Goal: Task Accomplishment & Management: Use online tool/utility

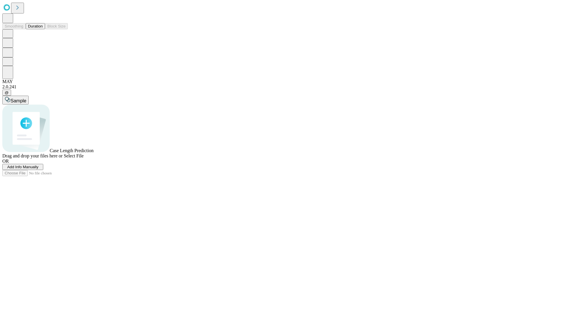
click at [43, 29] on button "Duration" at bounding box center [35, 26] width 19 height 6
click at [39, 169] on span "Add Info Manually" at bounding box center [22, 167] width 31 height 4
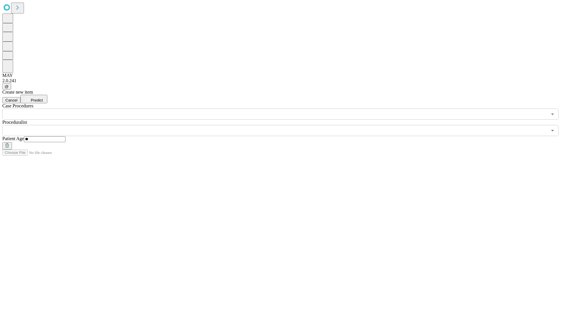
type input "**"
click at [285, 125] on input "text" at bounding box center [274, 130] width 545 height 11
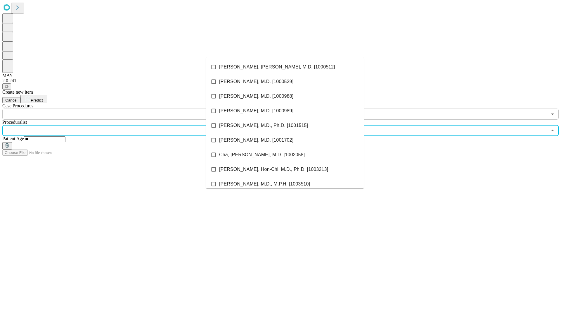
click at [285, 67] on li "[PERSON_NAME], [PERSON_NAME], M.D. [1000512]" at bounding box center [285, 67] width 158 height 15
click at [123, 108] on input "text" at bounding box center [274, 113] width 545 height 11
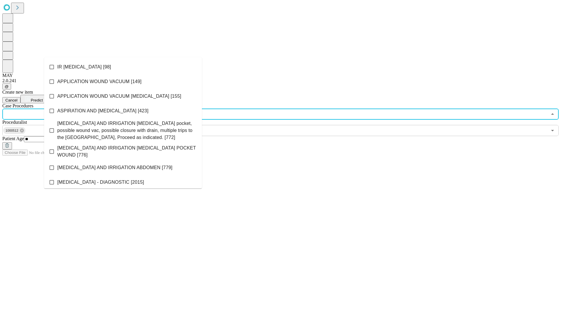
click at [123, 67] on li "IR [MEDICAL_DATA] [98]" at bounding box center [123, 67] width 158 height 15
